Goal: Navigation & Orientation: Find specific page/section

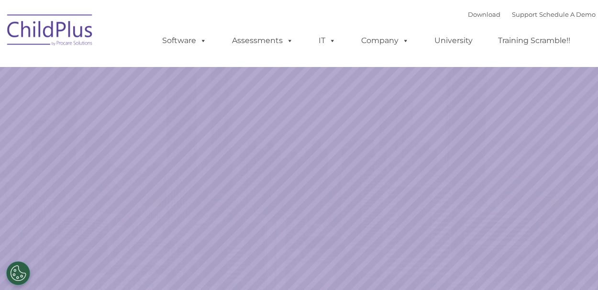
select select "MEDIUM"
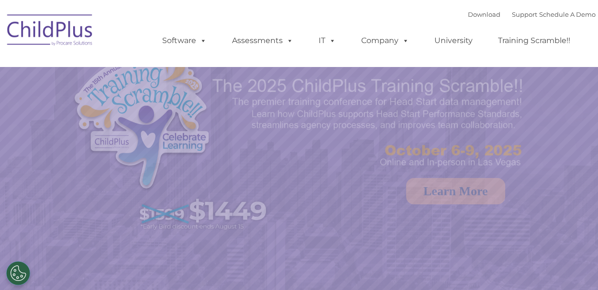
select select "MEDIUM"
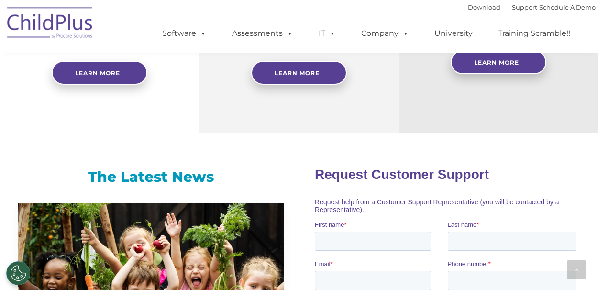
scroll to position [520, 0]
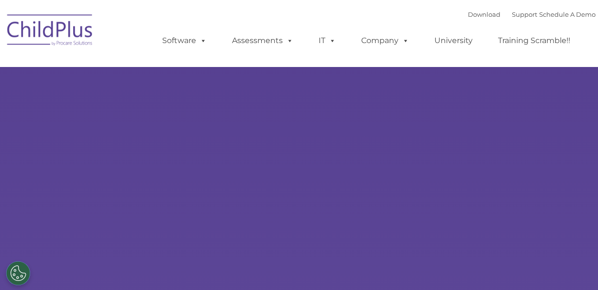
type input ""
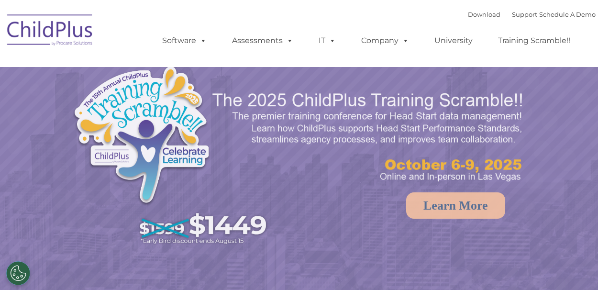
select select "MEDIUM"
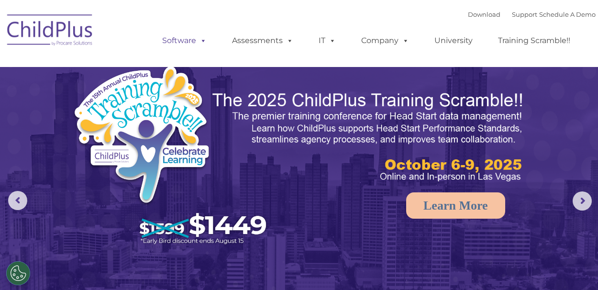
click at [187, 44] on link "Software" at bounding box center [185, 40] width 64 height 19
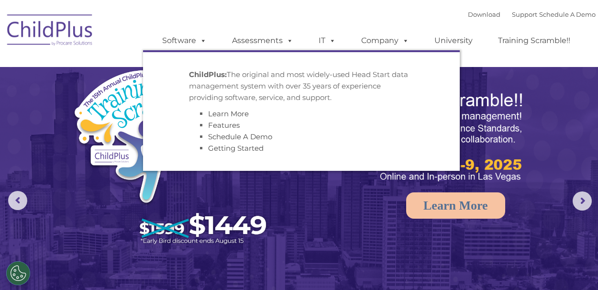
click at [72, 94] on img at bounding box center [299, 202] width 598 height 376
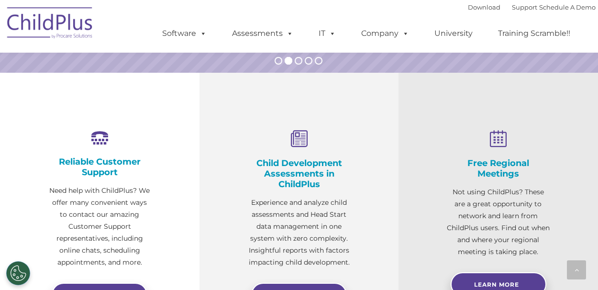
scroll to position [313, 0]
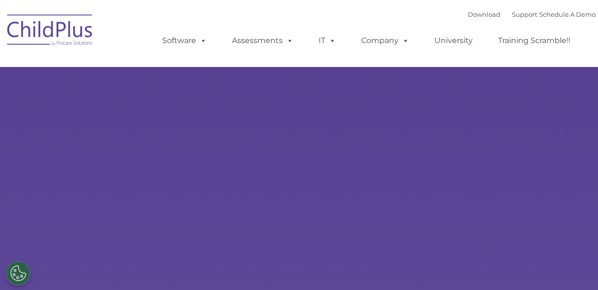
select select "MEDIUM"
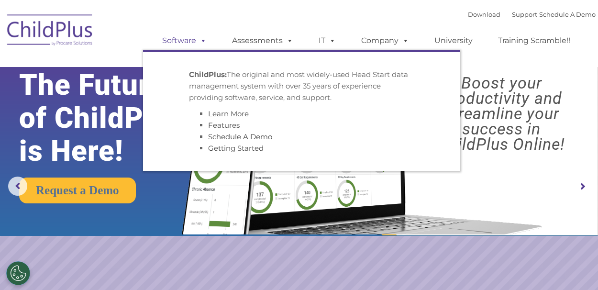
click at [185, 44] on link "Software" at bounding box center [185, 40] width 64 height 19
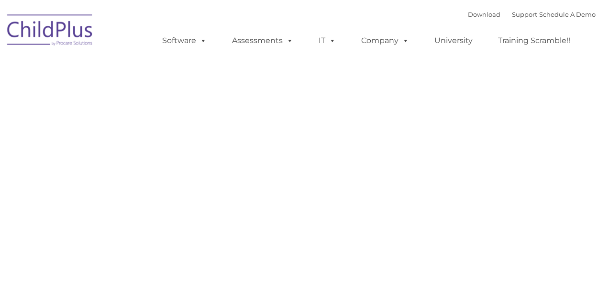
type input ""
